Goal: Task Accomplishment & Management: Manage account settings

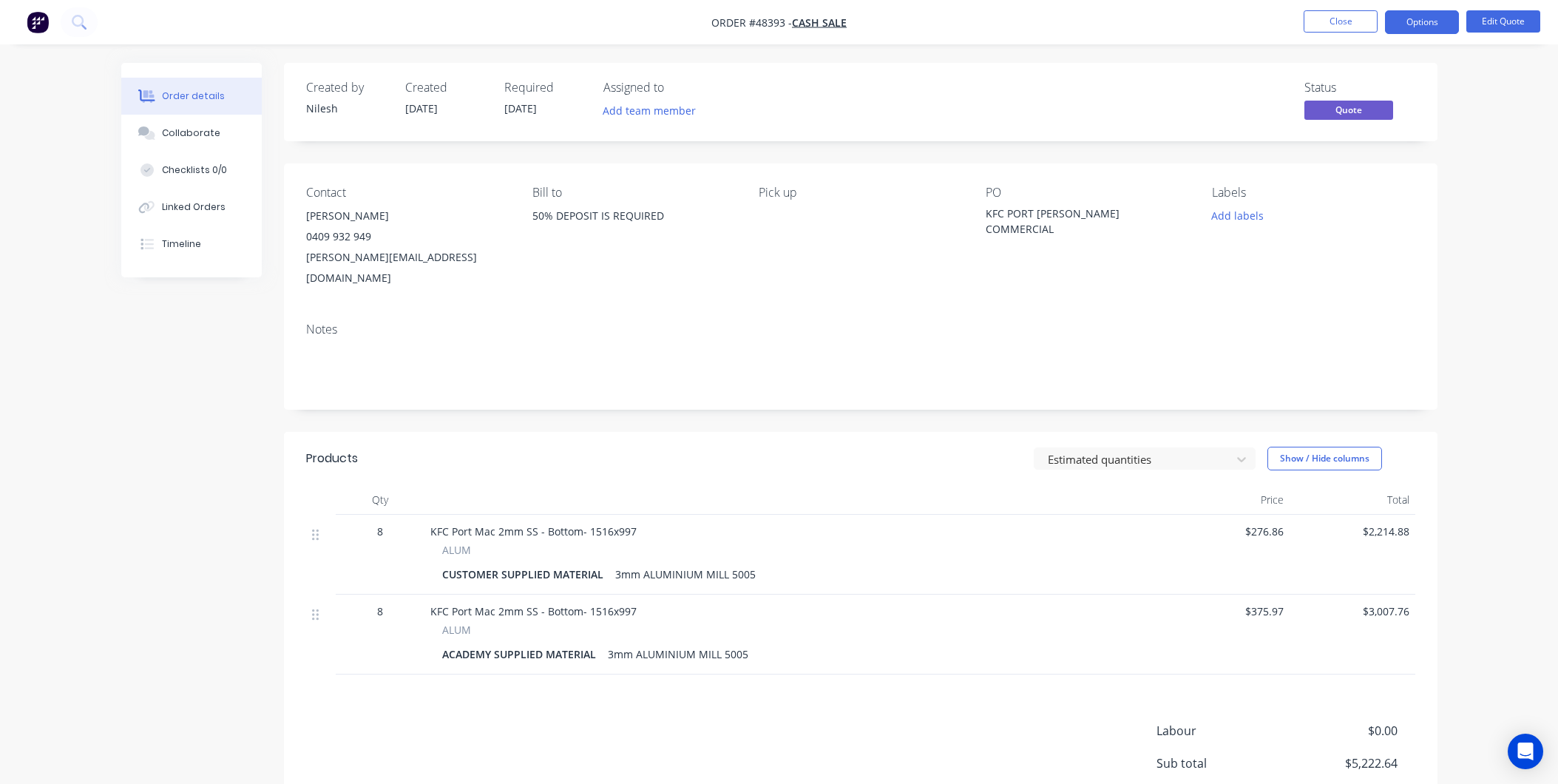
scroll to position [117, 0]
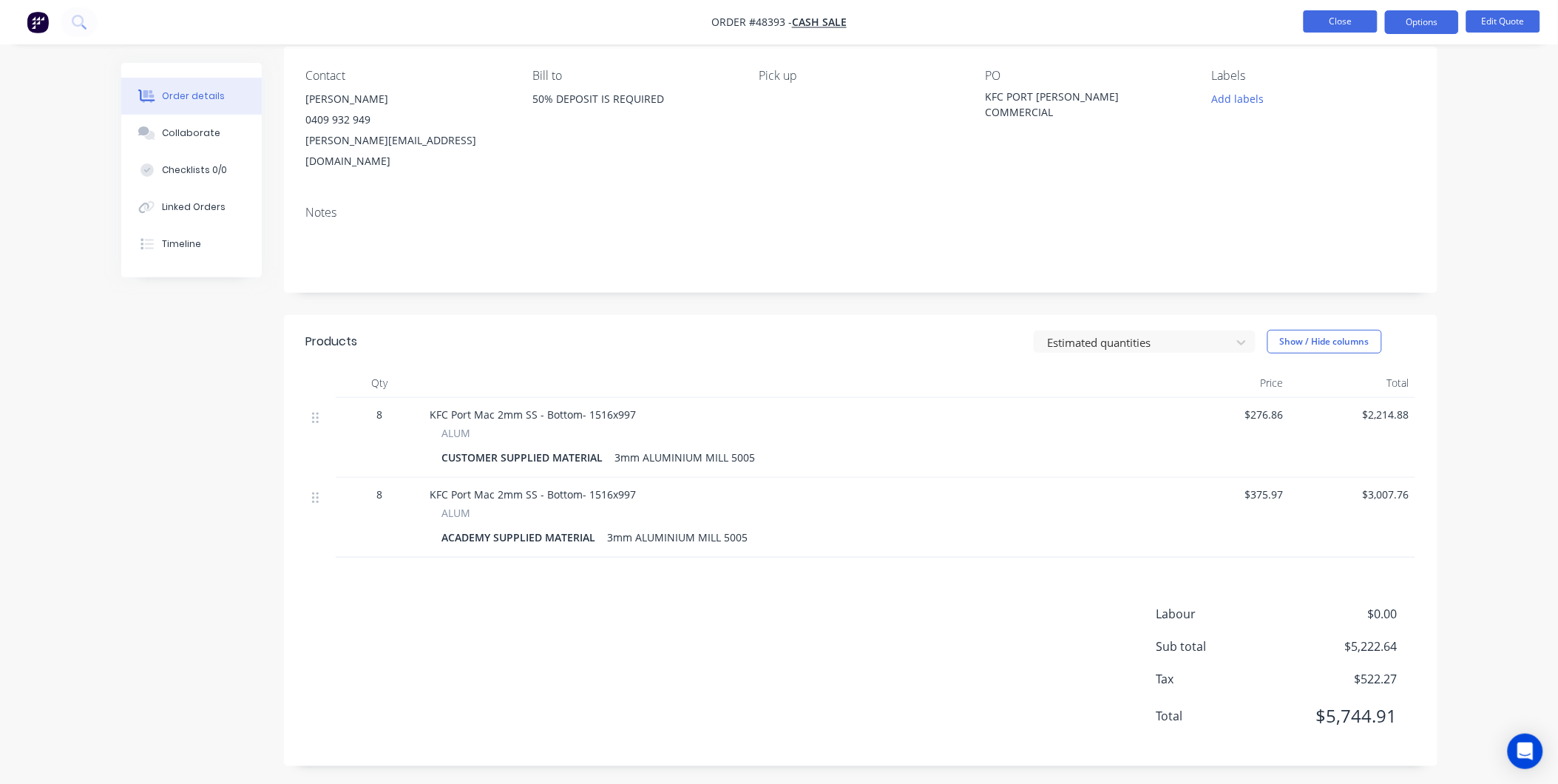
click at [1339, 22] on button "Close" at bounding box center [1340, 22] width 74 height 22
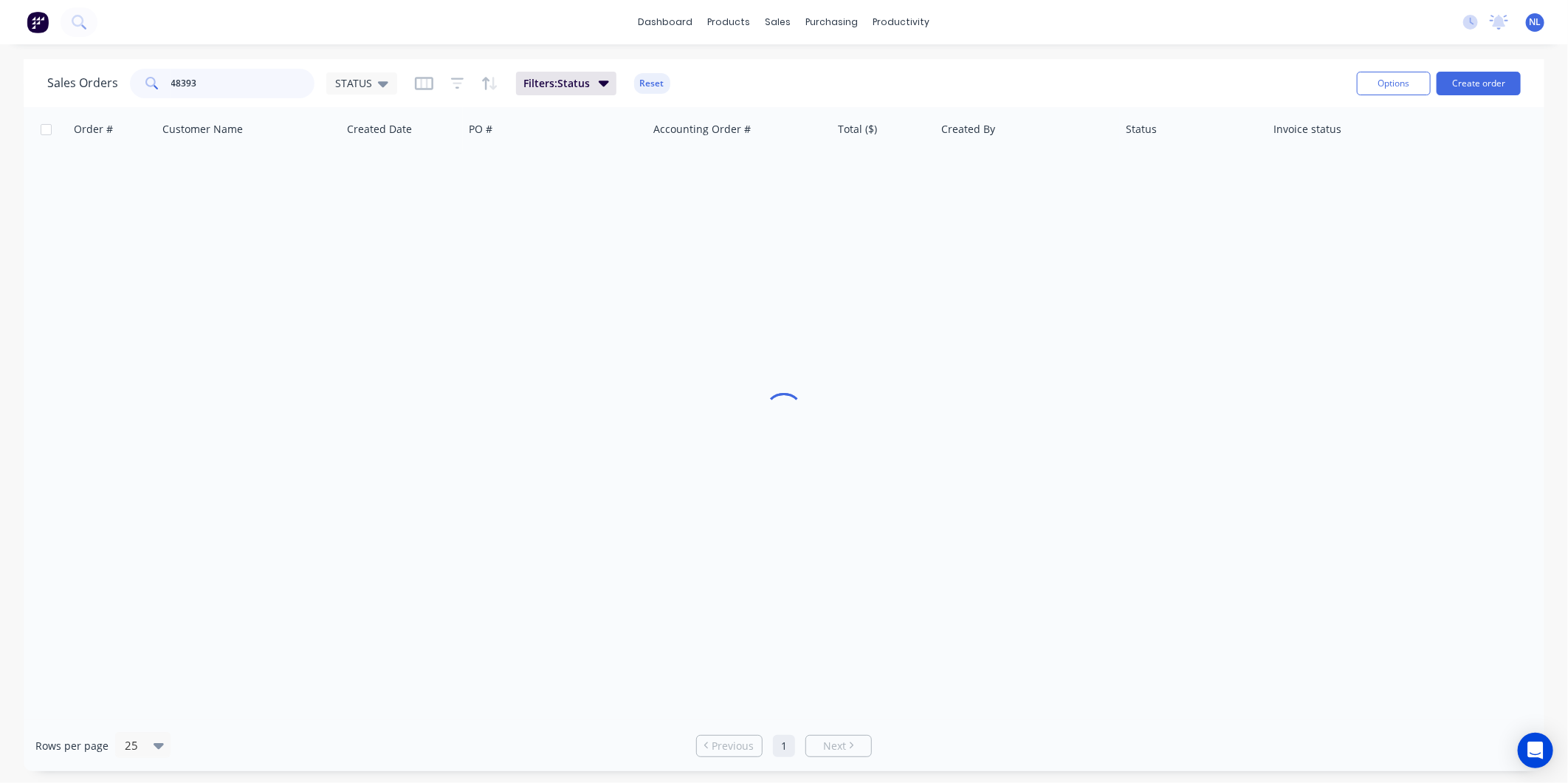
drag, startPoint x: 203, startPoint y: 91, endPoint x: -47, endPoint y: 122, distance: 251.9
click at [0, 122] on html "dashboard products sales purchasing productivity dashboard products Product Cat…" at bounding box center [784, 391] width 1568 height 783
type input "INTERIOR"
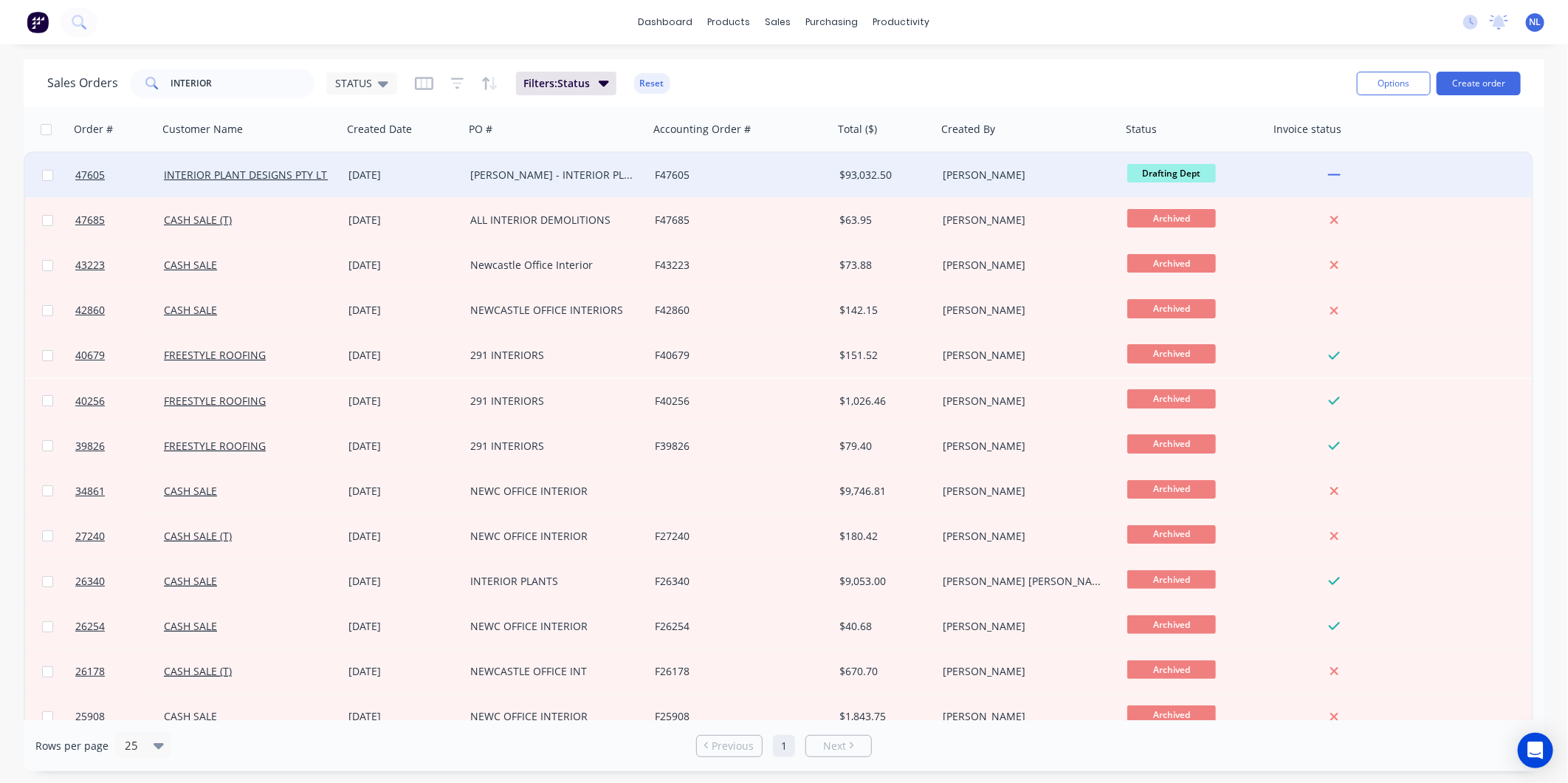
click at [454, 174] on div "[DATE]" at bounding box center [404, 175] width 110 height 15
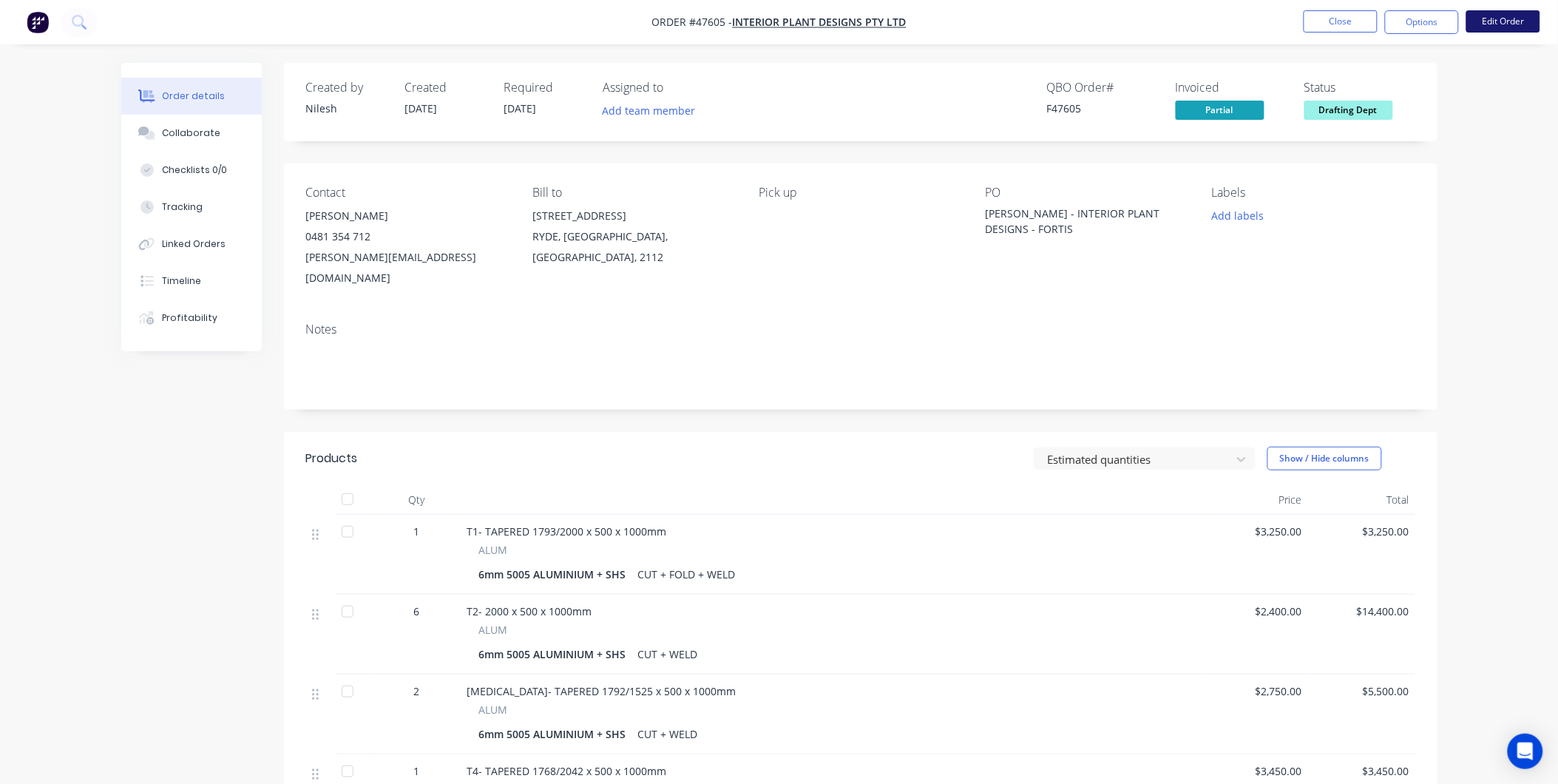
click at [1490, 21] on button "Edit Order" at bounding box center [1503, 22] width 74 height 22
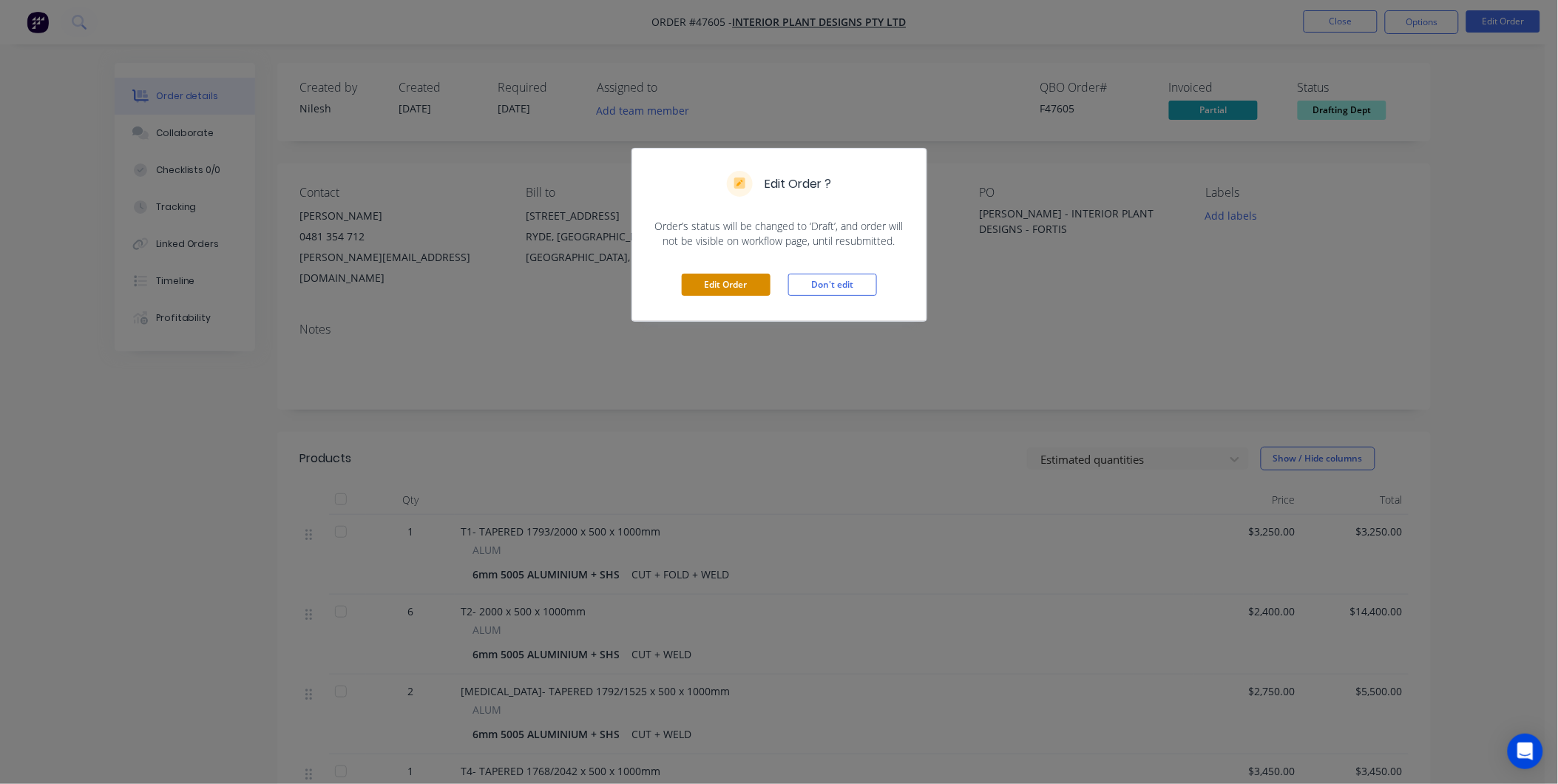
click at [757, 286] on button "Edit Order" at bounding box center [726, 285] width 89 height 22
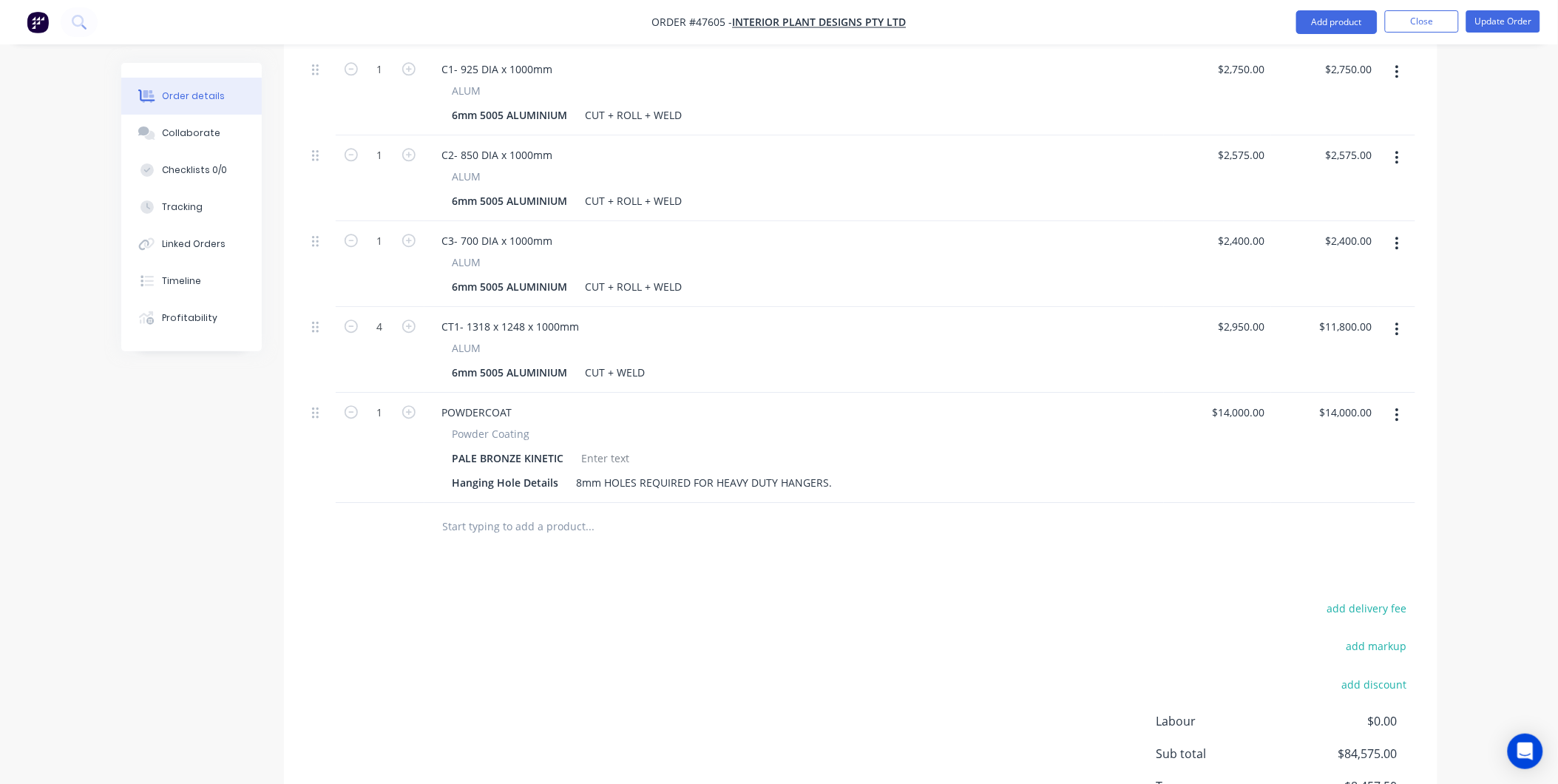
scroll to position [1384, 0]
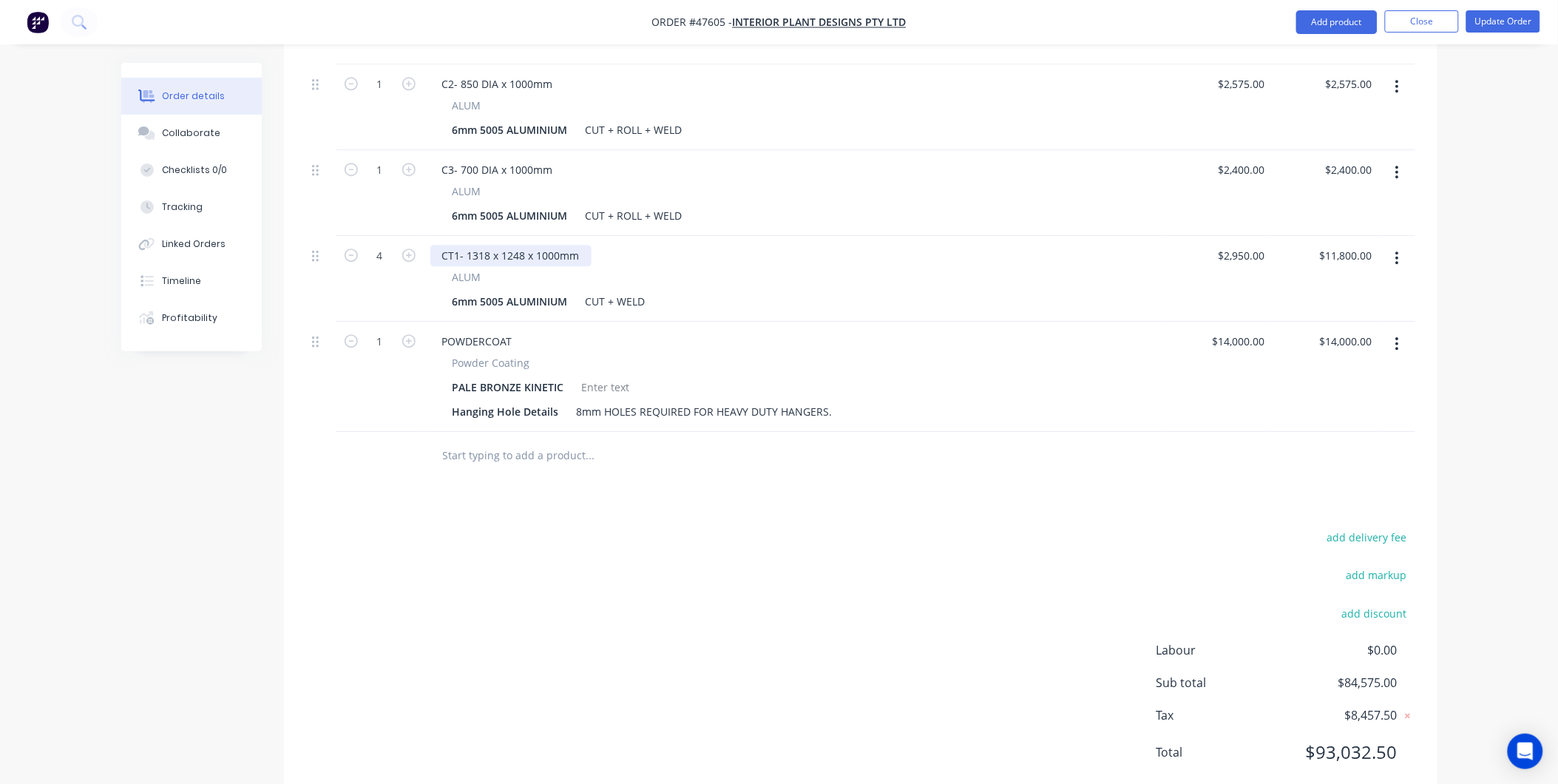
click at [490, 245] on div "CT1- 1318 x 1248 x 1000mm" at bounding box center [511, 255] width 161 height 22
click at [1492, 21] on button "Update Order" at bounding box center [1503, 22] width 74 height 22
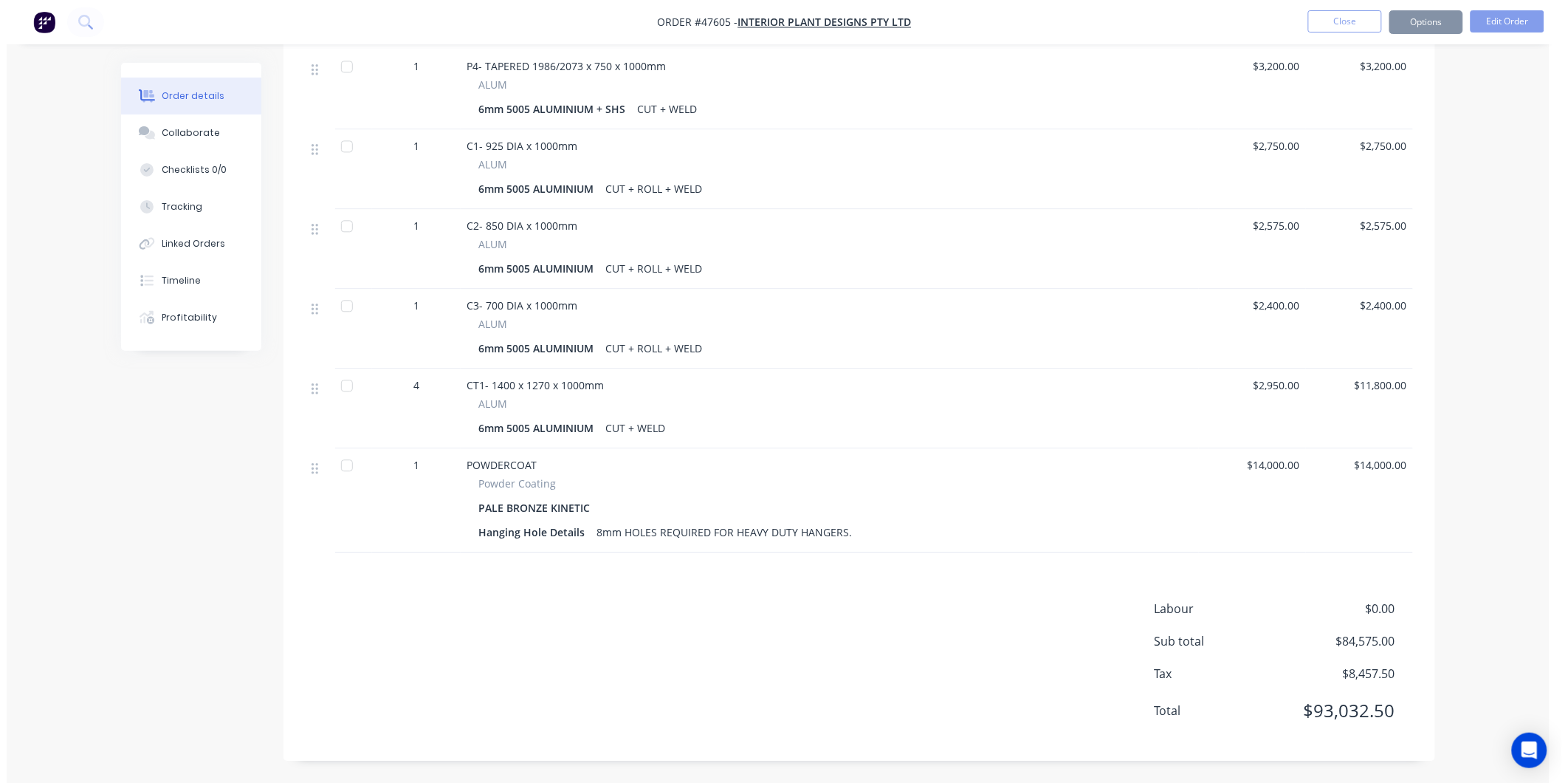
scroll to position [0, 0]
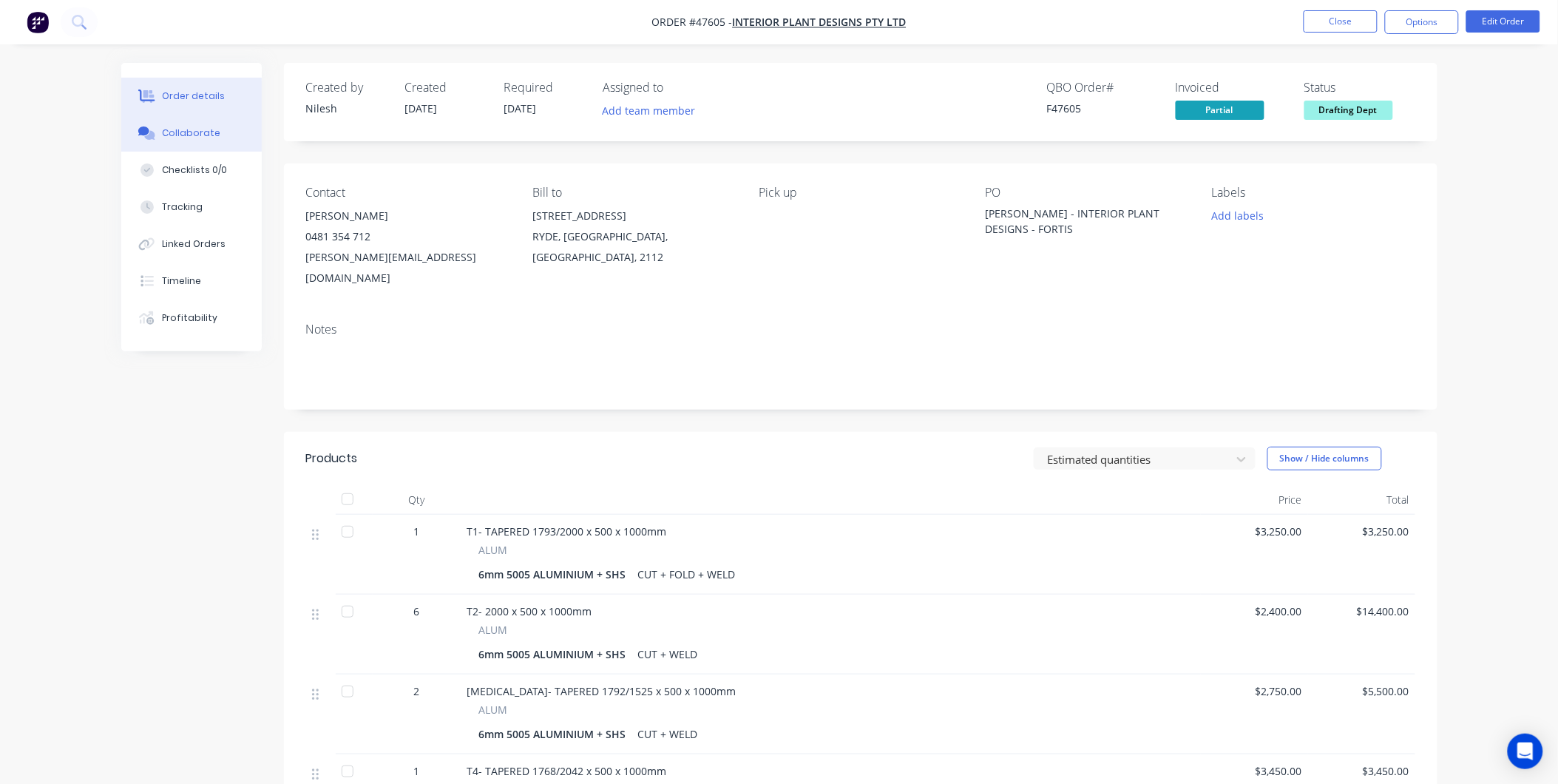
click at [210, 146] on button "Collaborate" at bounding box center [192, 134] width 140 height 37
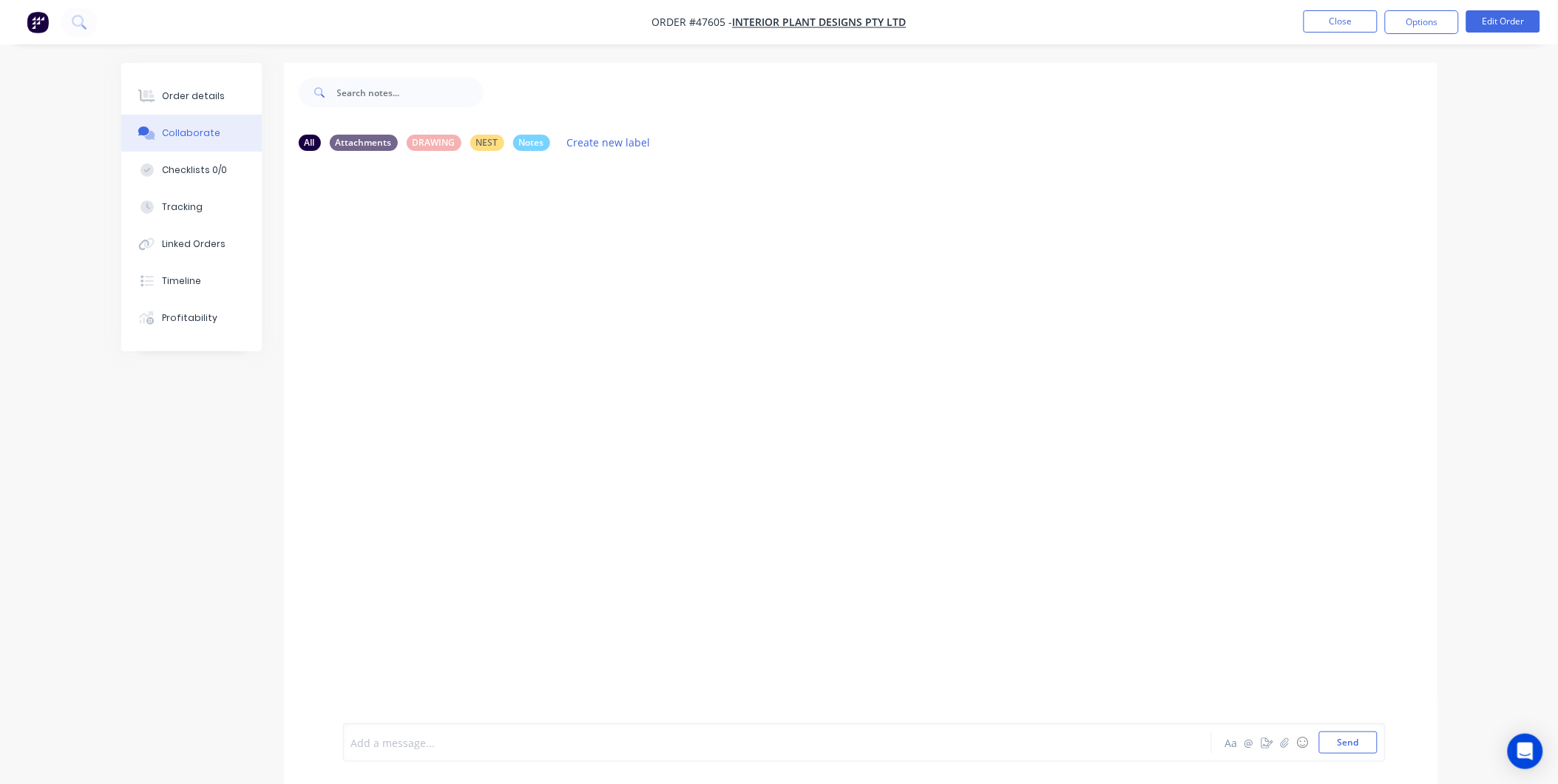
click at [408, 747] on div at bounding box center [736, 742] width 769 height 16
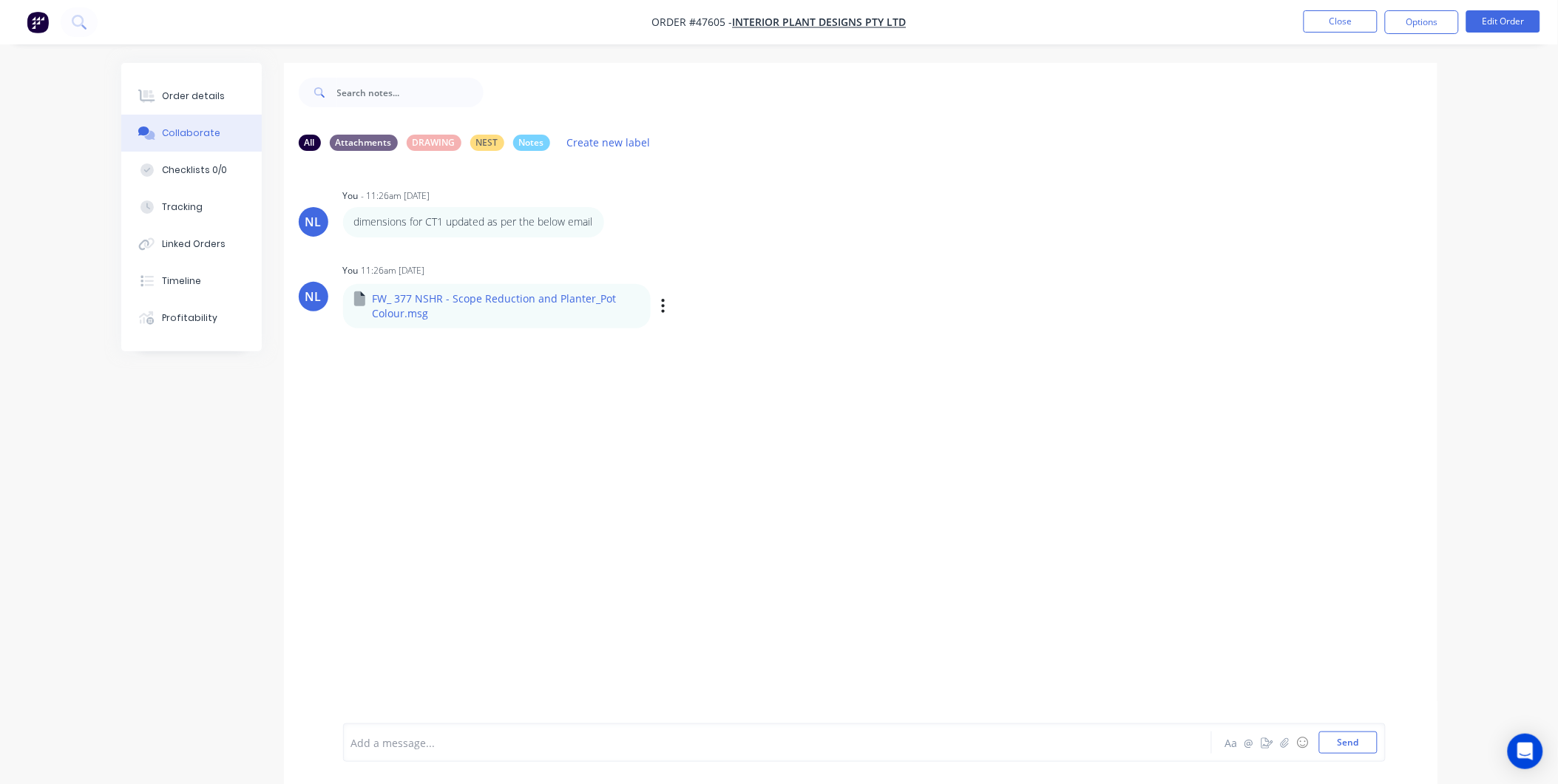
click at [496, 299] on p "FW_ 377 NSHR - Scope Reduction and Planter_Pot Colour.msg" at bounding box center [507, 307] width 268 height 31
click at [427, 299] on p "FW_ 377 NSHR - Scope Reduction and Planter_Pot Colour.msg" at bounding box center [507, 307] width 268 height 31
drag, startPoint x: 427, startPoint y: 299, endPoint x: 360, endPoint y: 298, distance: 67.0
click at [360, 298] on icon at bounding box center [360, 299] width 11 height 15
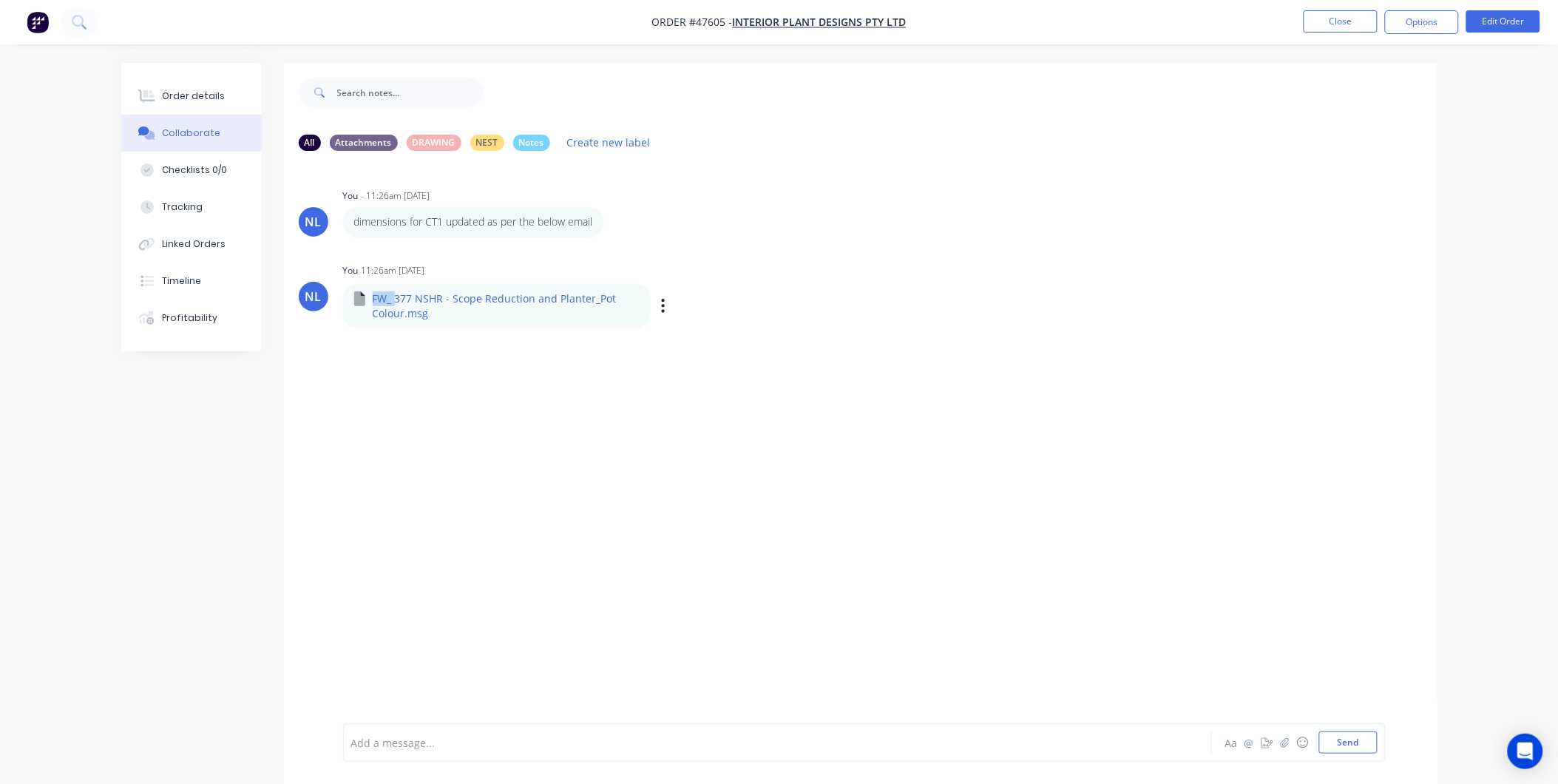
click at [360, 298] on icon at bounding box center [360, 299] width 11 height 15
drag, startPoint x: 360, startPoint y: 298, endPoint x: 418, endPoint y: 311, distance: 59.4
click at [418, 311] on p "FW_ 377 NSHR - Scope Reduction and Planter_Pot Colour.msg" at bounding box center [507, 307] width 268 height 31
click at [552, 365] on div "NL You - 11:26am [DATE] dimensions for CT1 updated as per the below email Label…" at bounding box center [861, 442] width 1154 height 560
click at [454, 294] on p "FW_ 377 NSHR - Scope Reduction and Planter_Pot Colour.msg" at bounding box center [507, 307] width 268 height 31
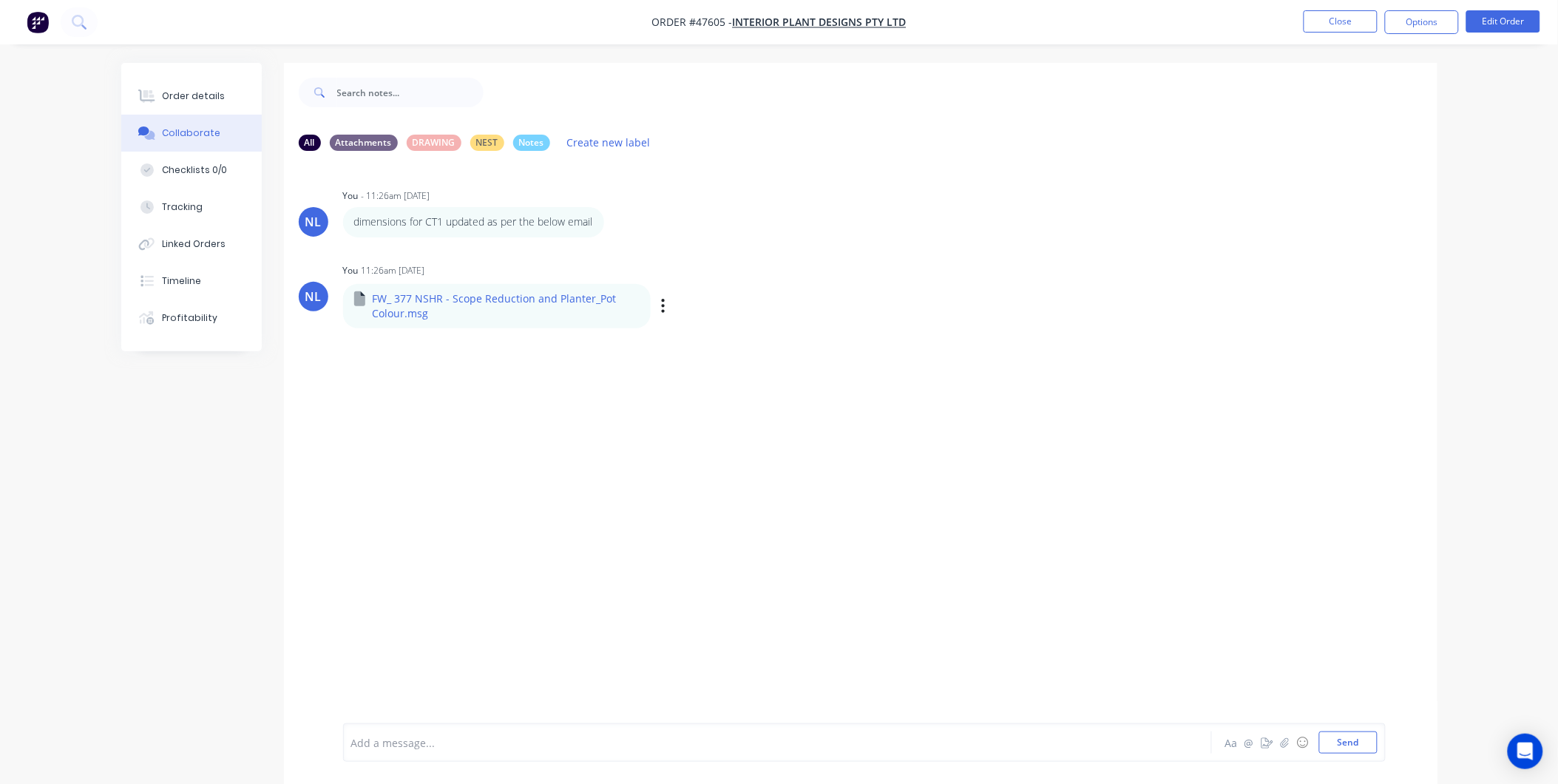
click at [388, 304] on p "FW_ 377 NSHR - Scope Reduction and Planter_Pot Colour.msg" at bounding box center [507, 307] width 268 height 31
drag, startPoint x: 413, startPoint y: 314, endPoint x: 405, endPoint y: 318, distance: 8.9
click at [405, 318] on p "FW_ 377 NSHR - Scope Reduction and Planter_Pot Colour.msg" at bounding box center [507, 307] width 268 height 31
click at [663, 297] on icon "button" at bounding box center [663, 305] width 4 height 17
click at [723, 333] on button "Download" at bounding box center [760, 345] width 166 height 34
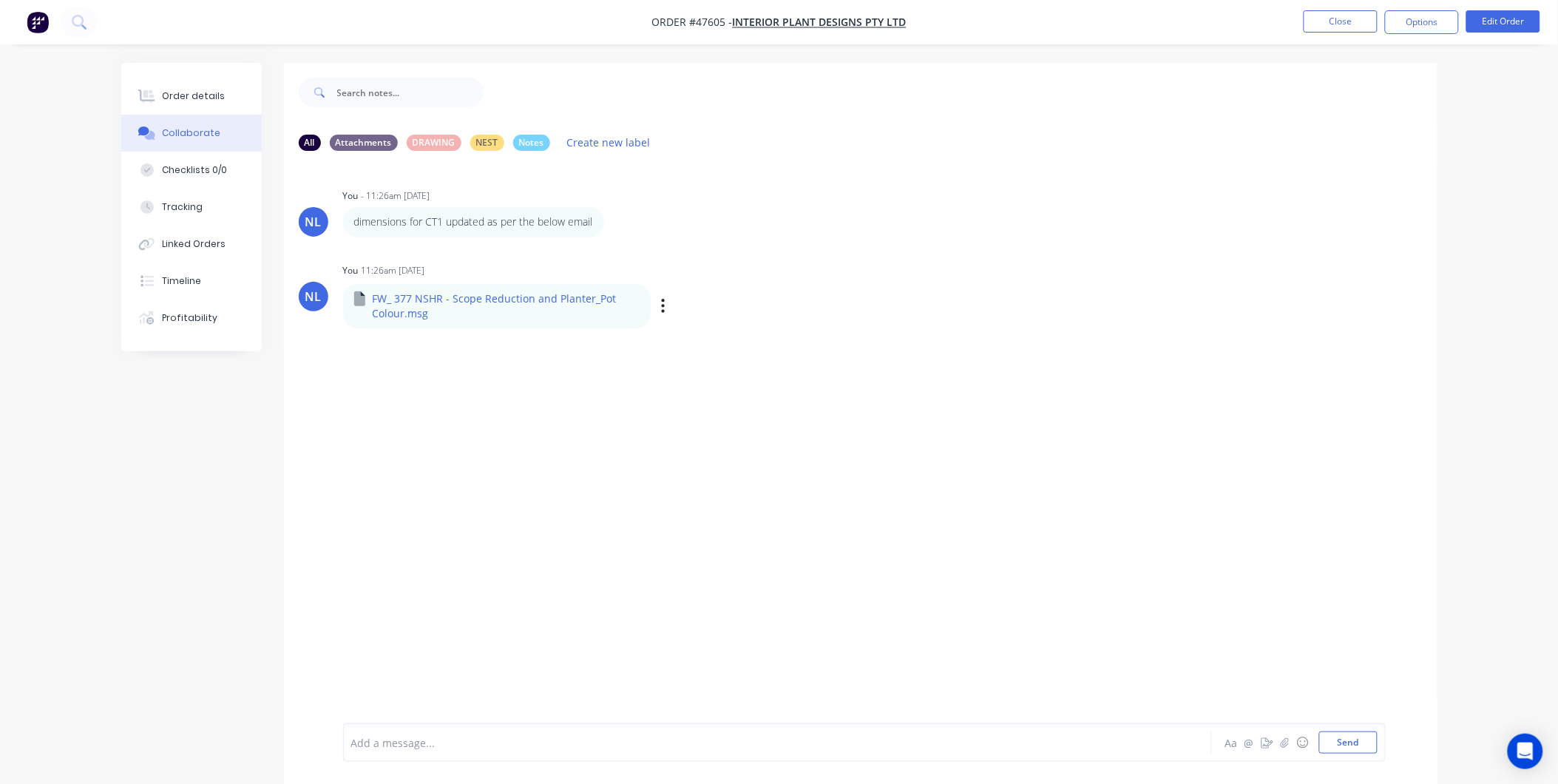
click at [821, 412] on div "NL You - 11:26am [DATE] dimensions for CT1 updated as per the below email Label…" at bounding box center [861, 442] width 1154 height 560
click at [1344, 16] on button "Close" at bounding box center [1340, 22] width 74 height 22
